Goal: Transaction & Acquisition: Purchase product/service

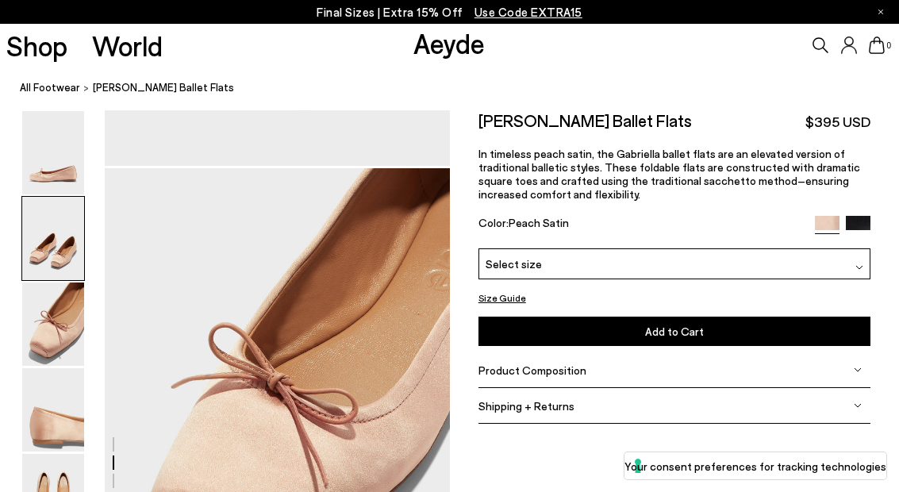
scroll to position [910, 0]
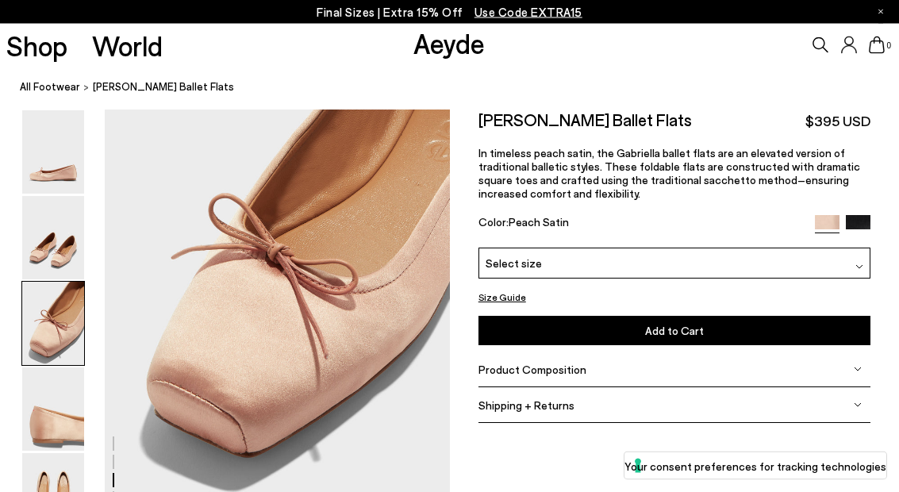
click at [64, 248] on img at bounding box center [53, 238] width 62 height 83
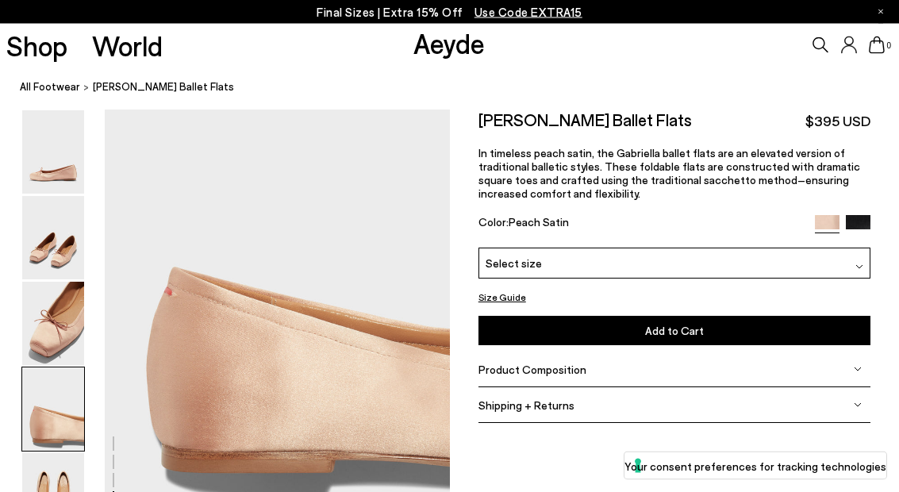
scroll to position [1371, 0]
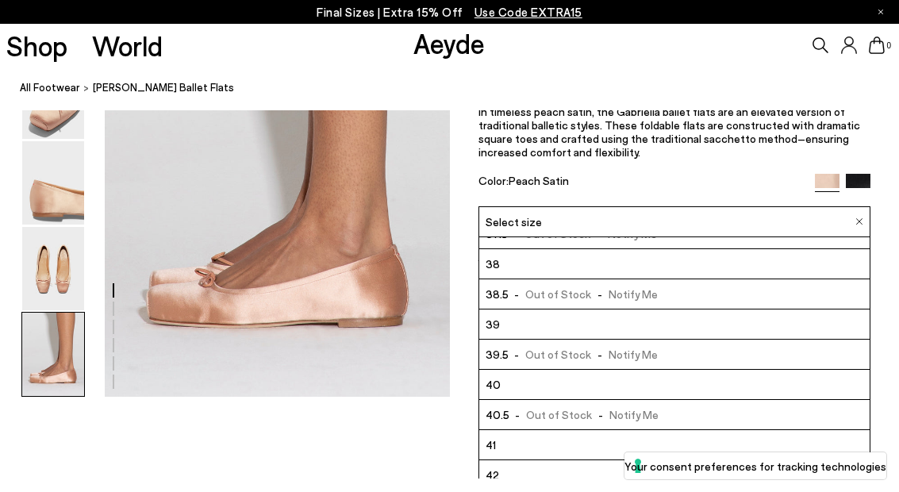
scroll to position [80, 0]
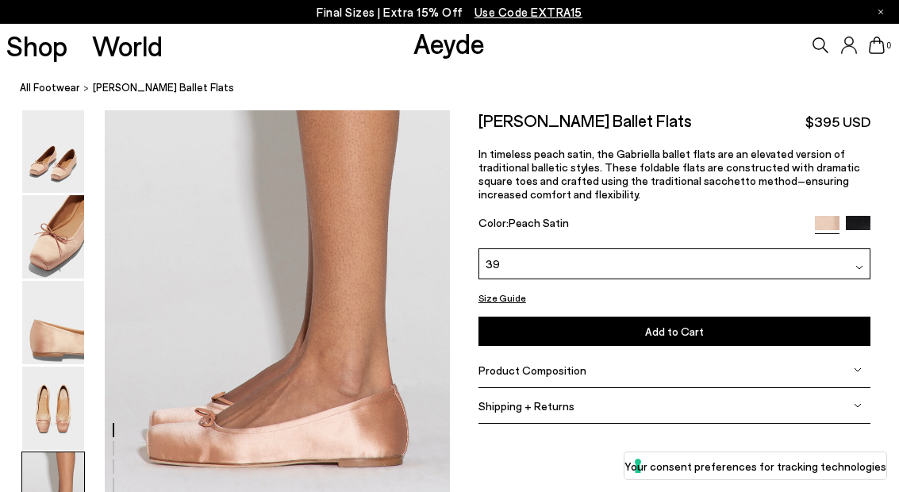
scroll to position [1394, 0]
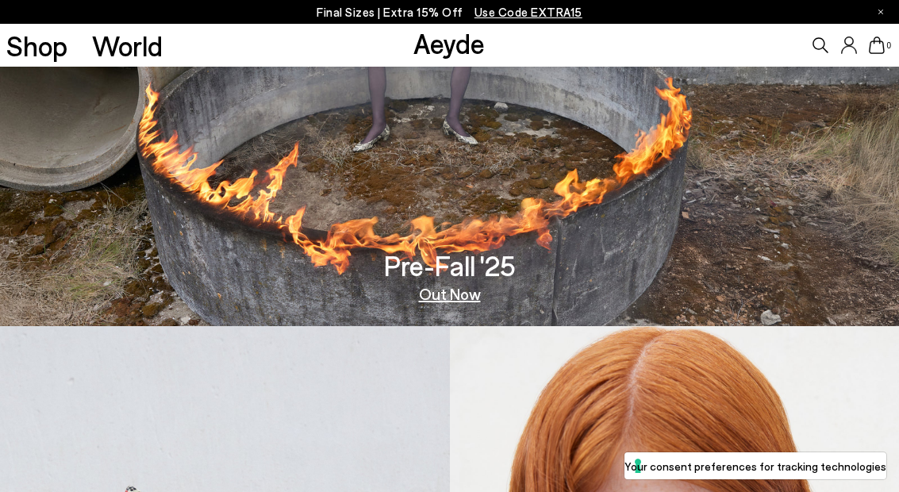
scroll to position [165, 0]
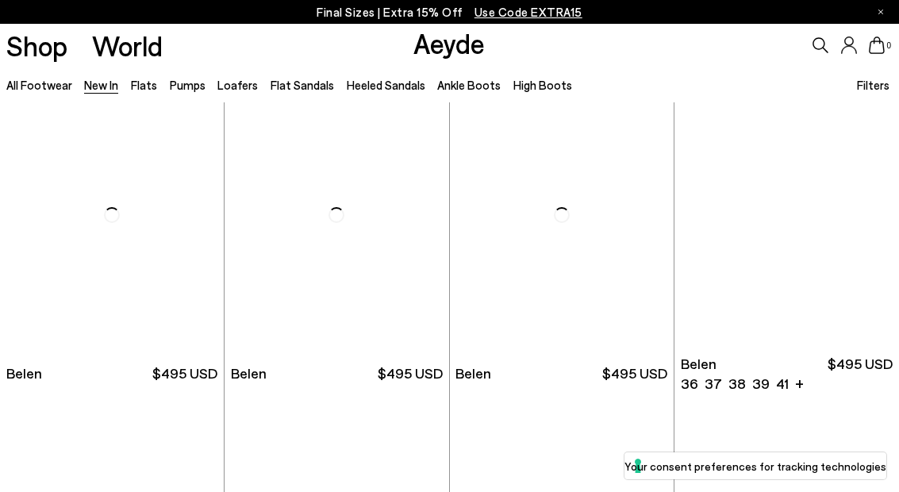
scroll to position [29, 0]
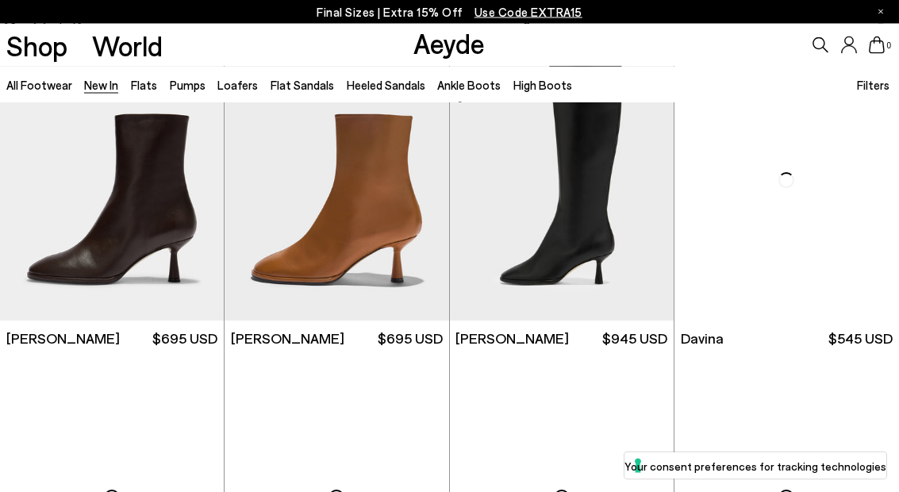
scroll to position [3557, 0]
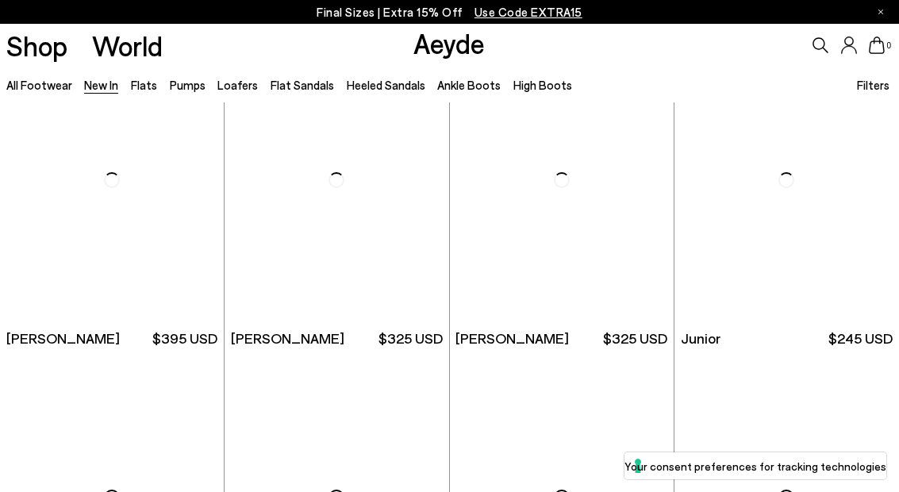
scroll to position [7700, 0]
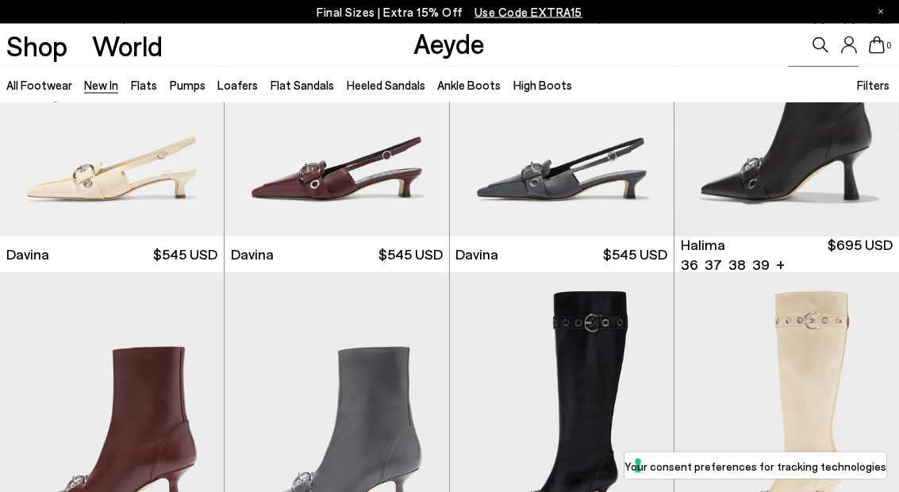
scroll to position [3956, 0]
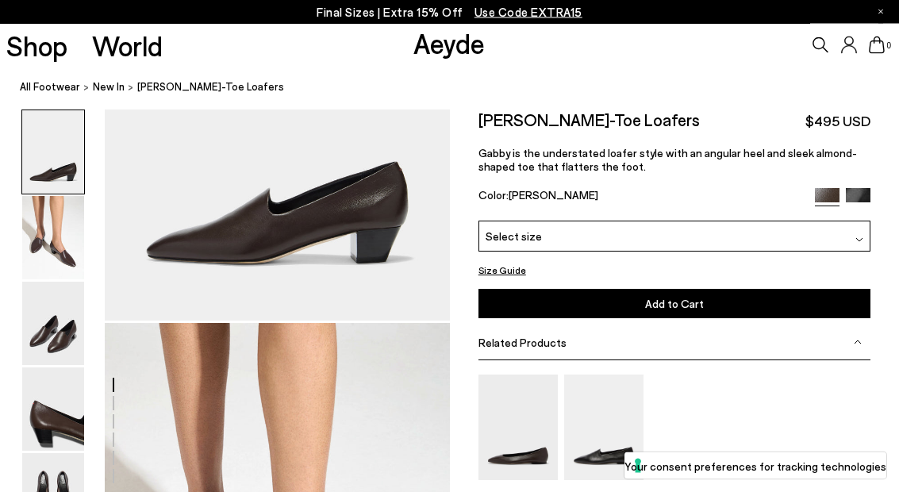
scroll to position [165, 0]
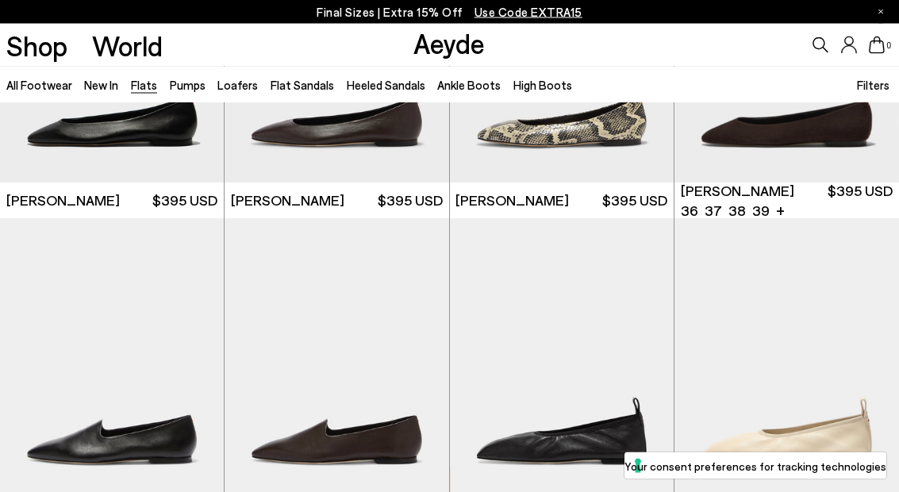
scroll to position [224, 0]
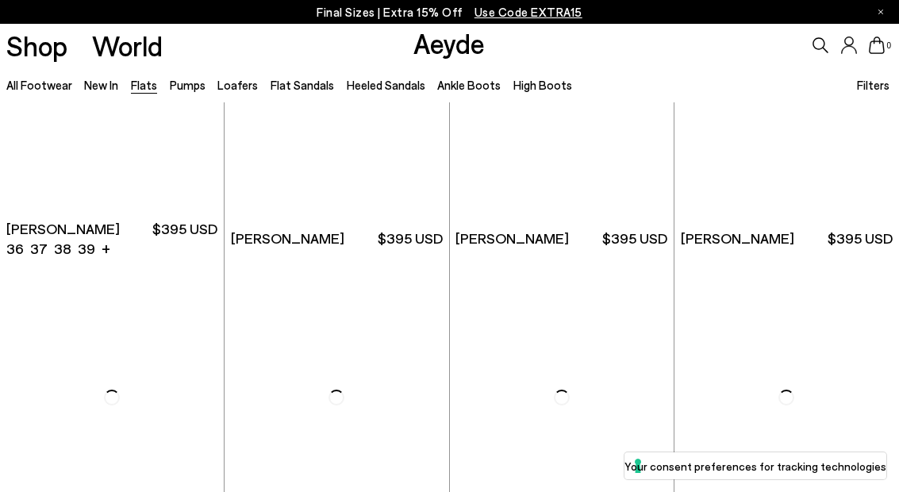
scroll to position [4036, 0]
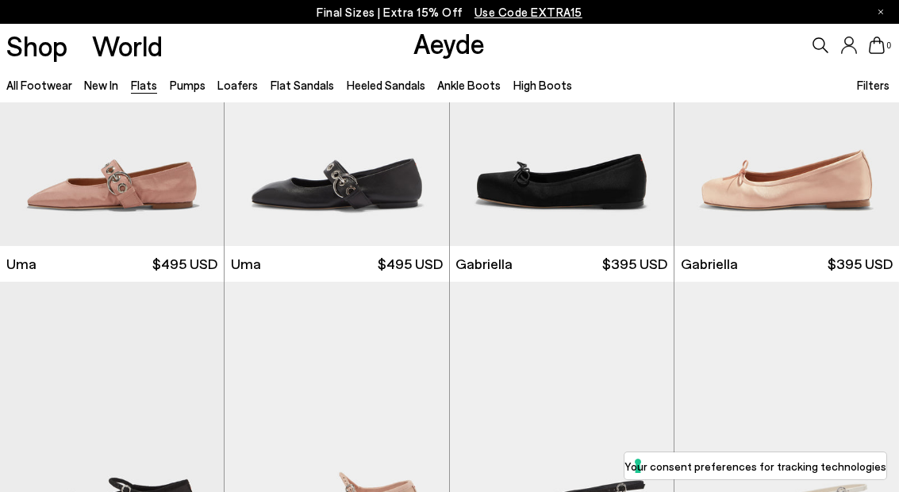
scroll to position [5212, 0]
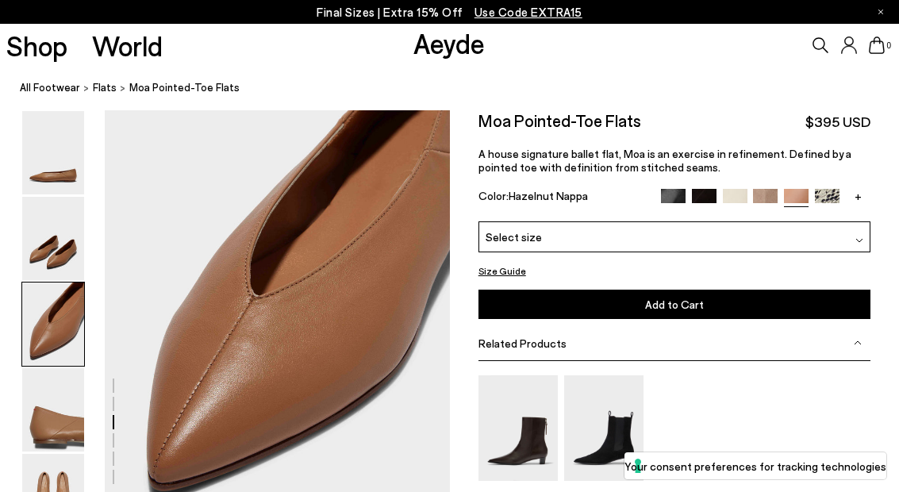
scroll to position [910, 0]
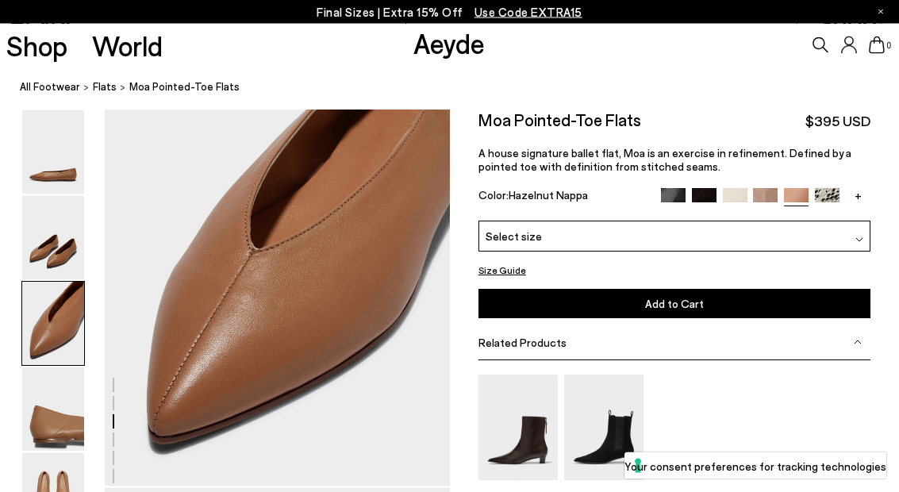
click at [66, 248] on img at bounding box center [53, 238] width 62 height 83
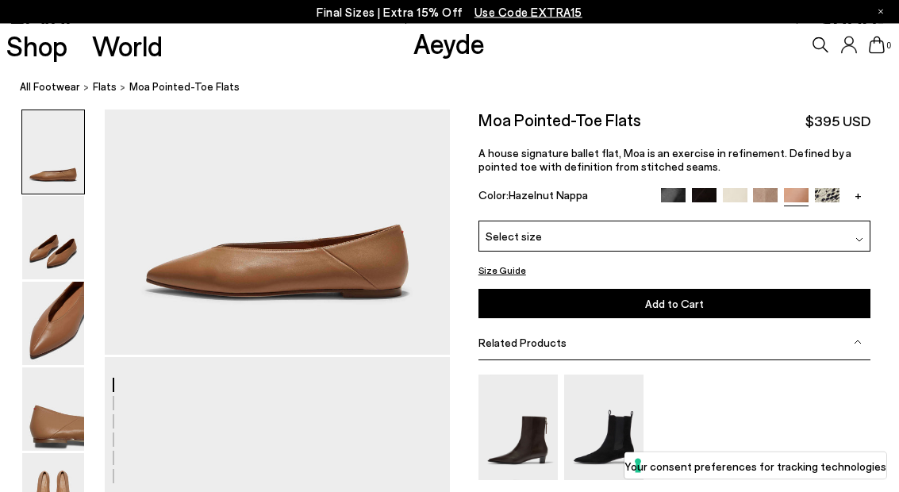
scroll to position [0, 0]
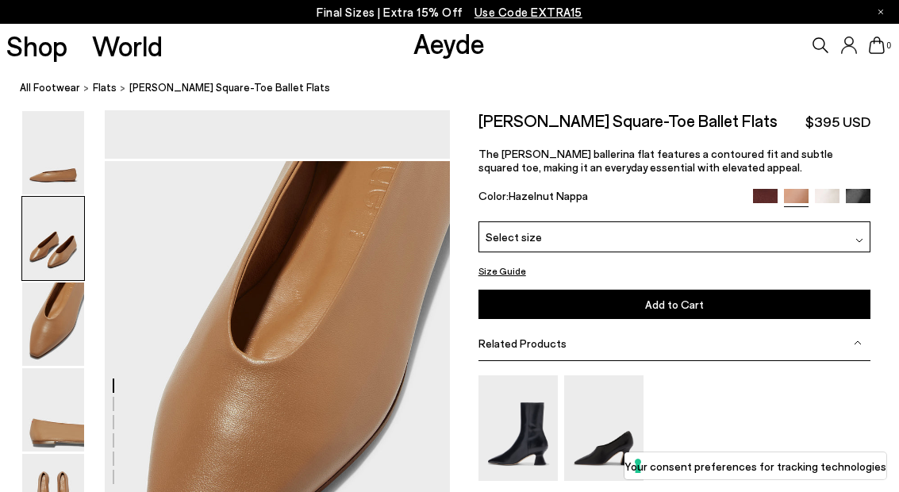
scroll to position [797, 0]
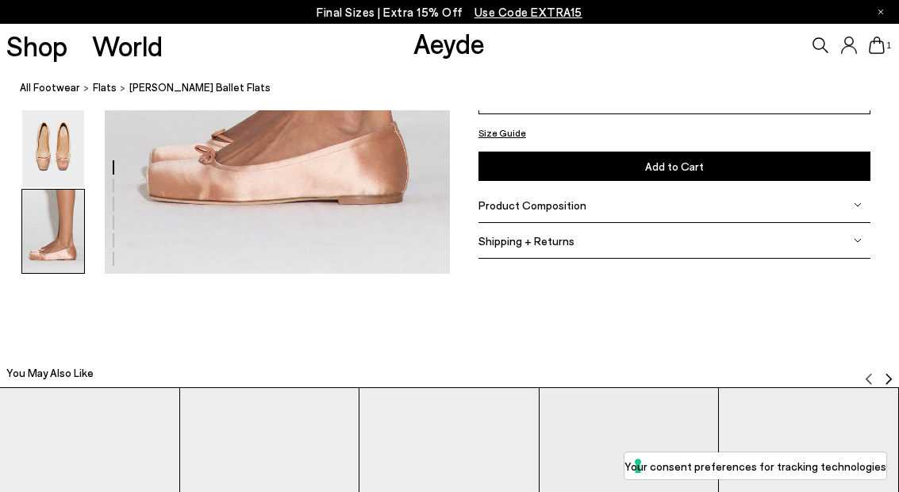
scroll to position [2536, 0]
